Goal: Task Accomplishment & Management: Manage account settings

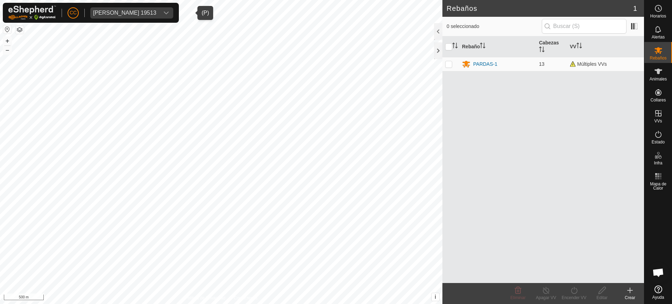
click at [152, 8] on span "[PERSON_NAME] 19513" at bounding box center [124, 12] width 69 height 11
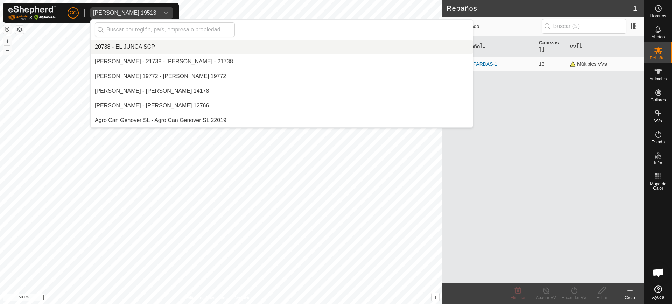
scroll to position [1633, 0]
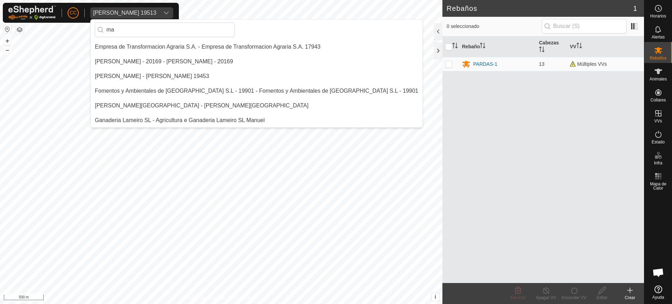
type input "m"
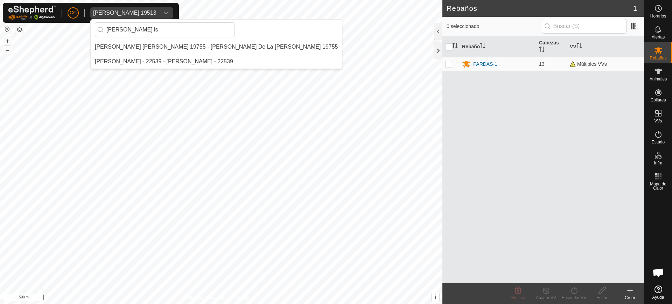
scroll to position [0, 0]
type input "[PERSON_NAME]"
click at [137, 49] on li "[PERSON_NAME] [PERSON_NAME] 19755 - [PERSON_NAME] De La [PERSON_NAME] 19755" at bounding box center [216, 47] width 251 height 14
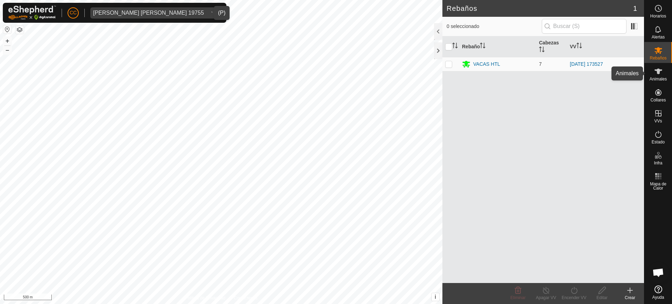
click at [665, 67] on es-animals-svg-icon at bounding box center [658, 71] width 13 height 11
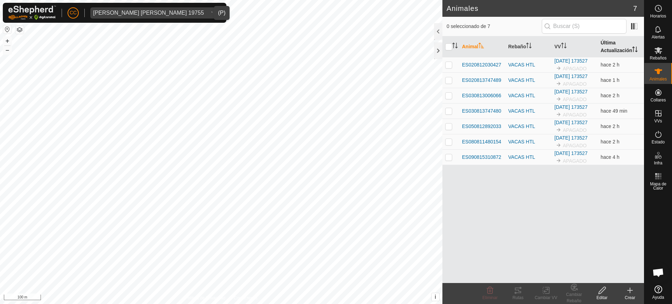
click at [614, 47] on th "Última Actualización" at bounding box center [621, 46] width 46 height 21
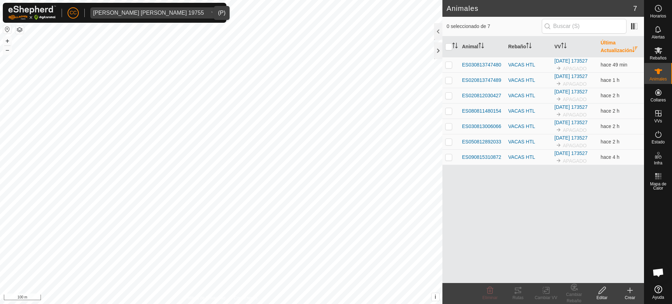
click at [614, 47] on th "Última Actualización" at bounding box center [621, 46] width 46 height 21
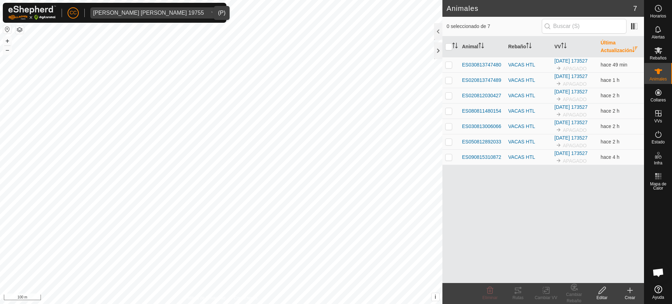
click at [614, 47] on th "Última Actualización" at bounding box center [621, 46] width 46 height 21
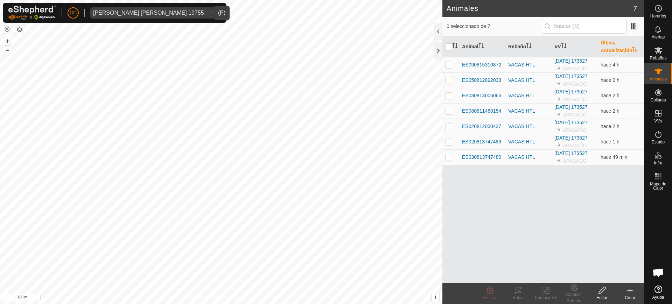
click at [614, 47] on th "Última Actualización" at bounding box center [621, 46] width 46 height 21
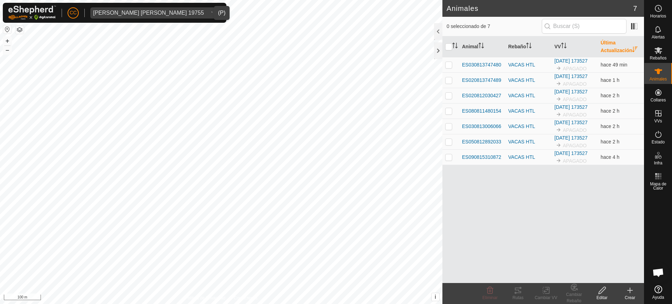
click at [614, 47] on th "Última Actualización" at bounding box center [621, 46] width 46 height 21
click at [78, 12] on p-avatar "CC" at bounding box center [73, 12] width 11 height 11
click at [109, 55] on link "Cerrar sesión" at bounding box center [105, 54] width 69 height 11
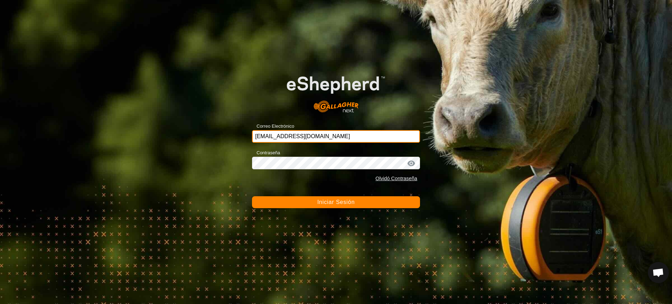
click at [328, 138] on input "[EMAIL_ADDRESS][DOMAIN_NAME]" at bounding box center [336, 136] width 168 height 13
drag, startPoint x: 328, startPoint y: 138, endPoint x: 267, endPoint y: 129, distance: 62.2
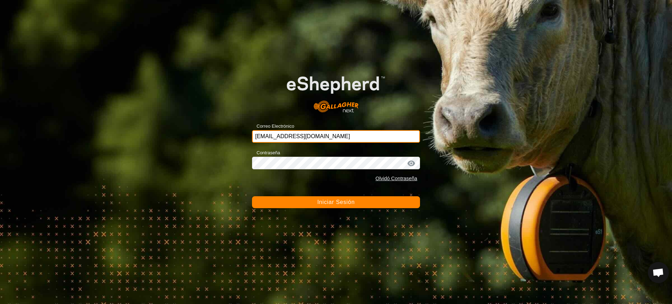
click at [267, 129] on div "Correo Electrónico [EMAIL_ADDRESS][DOMAIN_NAME]" at bounding box center [336, 132] width 168 height 21
type input "[PERSON_NAME][EMAIL_ADDRESS][DOMAIN_NAME]"
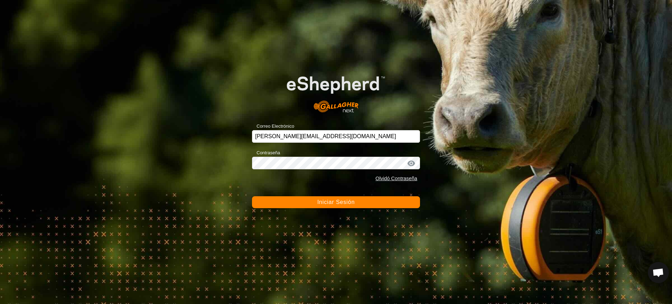
click at [285, 201] on button "Iniciar Sesión" at bounding box center [336, 202] width 168 height 12
